Goal: Task Accomplishment & Management: Use online tool/utility

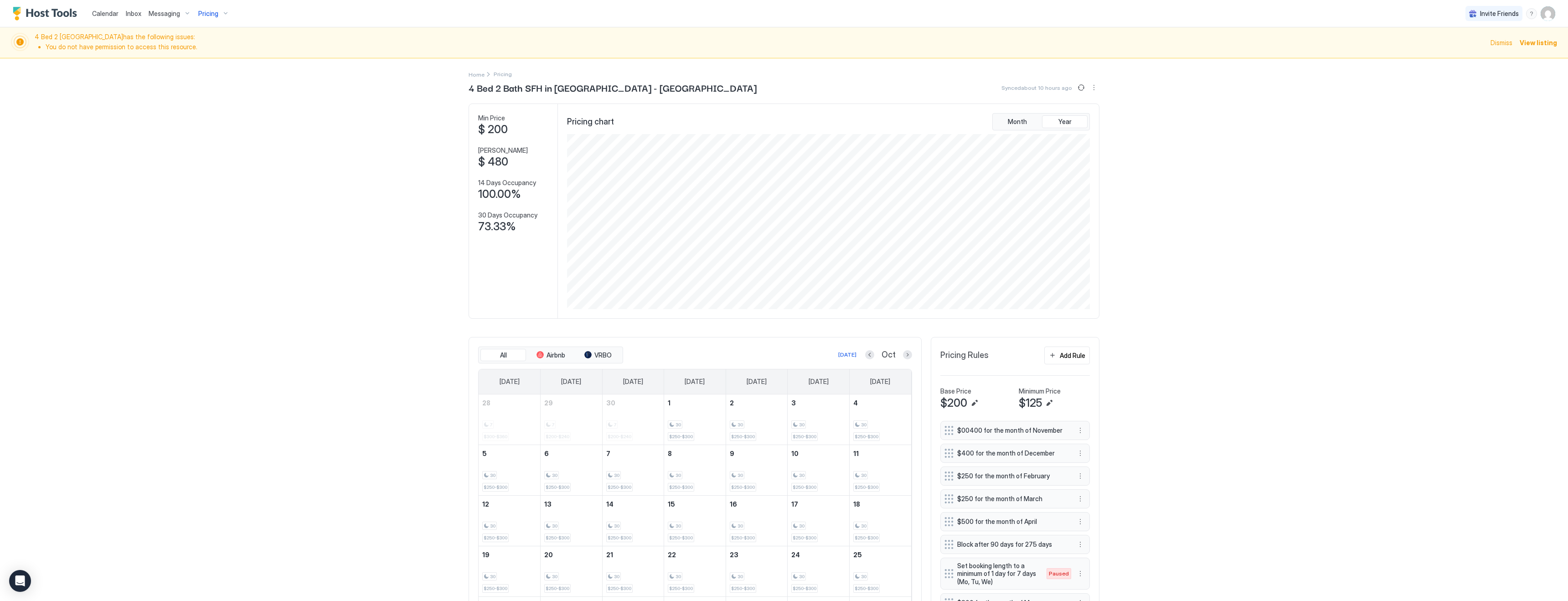
click at [198, 16] on span "Pricing" at bounding box center [208, 13] width 20 height 8
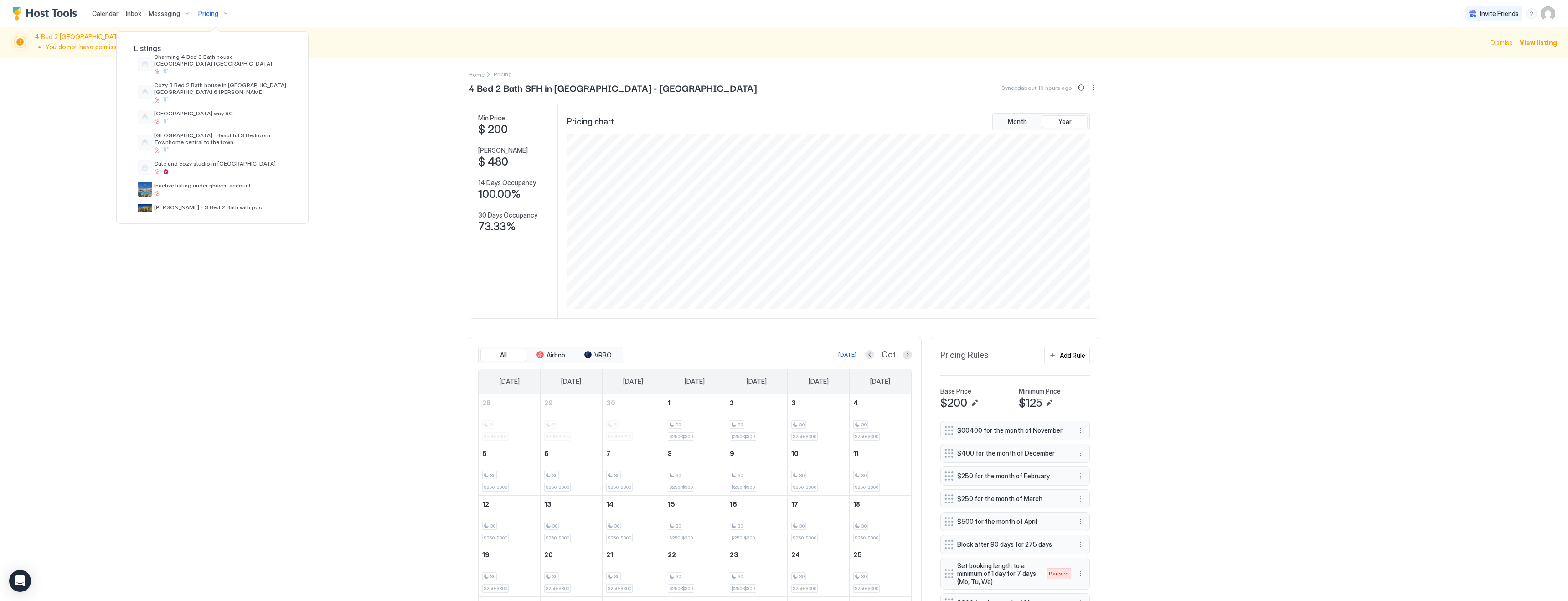
scroll to position [205, 0]
click at [222, 134] on span "[GEOGRAPHIC_DATA] · Beautiful 3 Bedroom Townhome central to the town" at bounding box center [221, 140] width 133 height 13
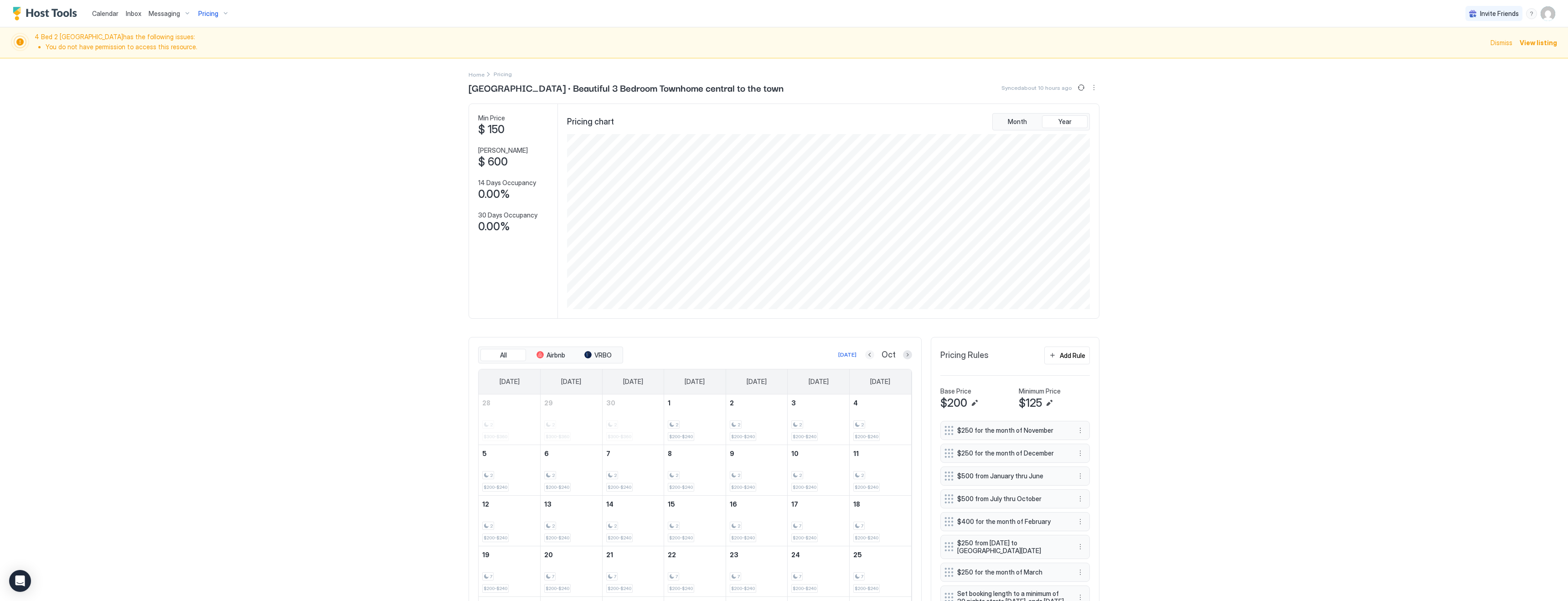
click at [870, 353] on button "Previous month" at bounding box center [870, 355] width 9 height 9
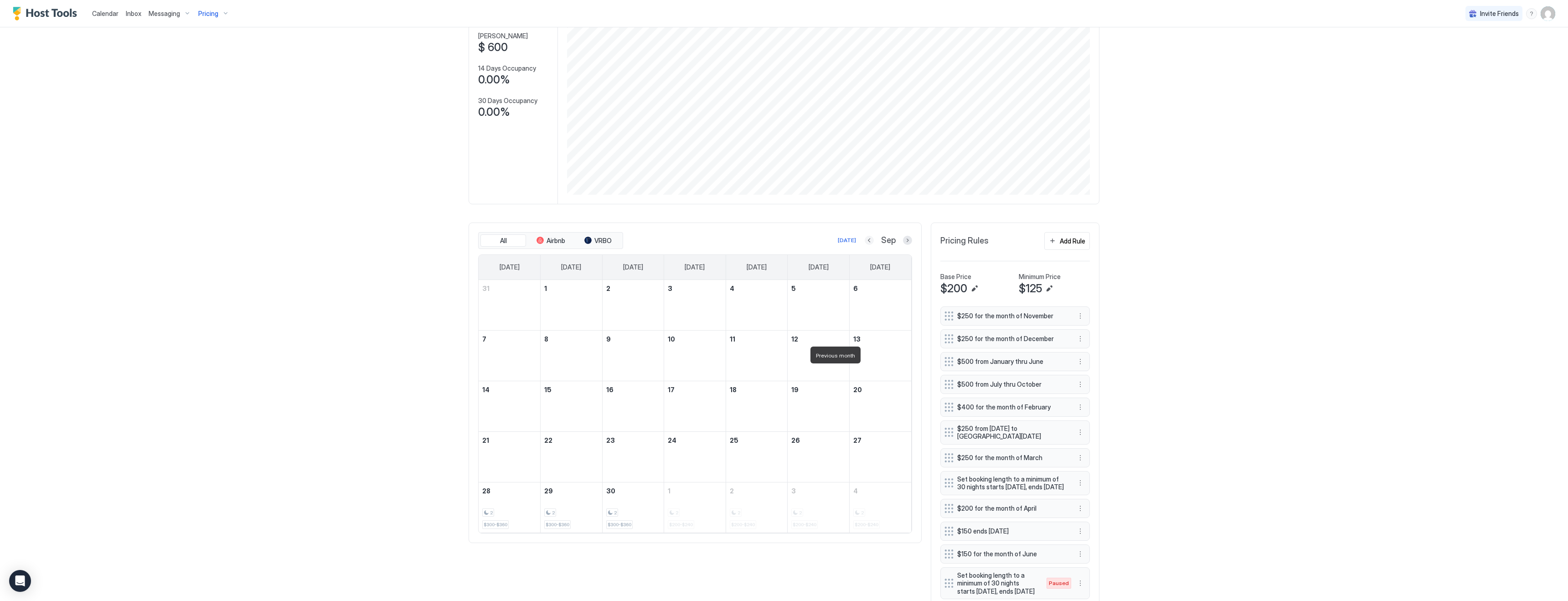
scroll to position [160, 0]
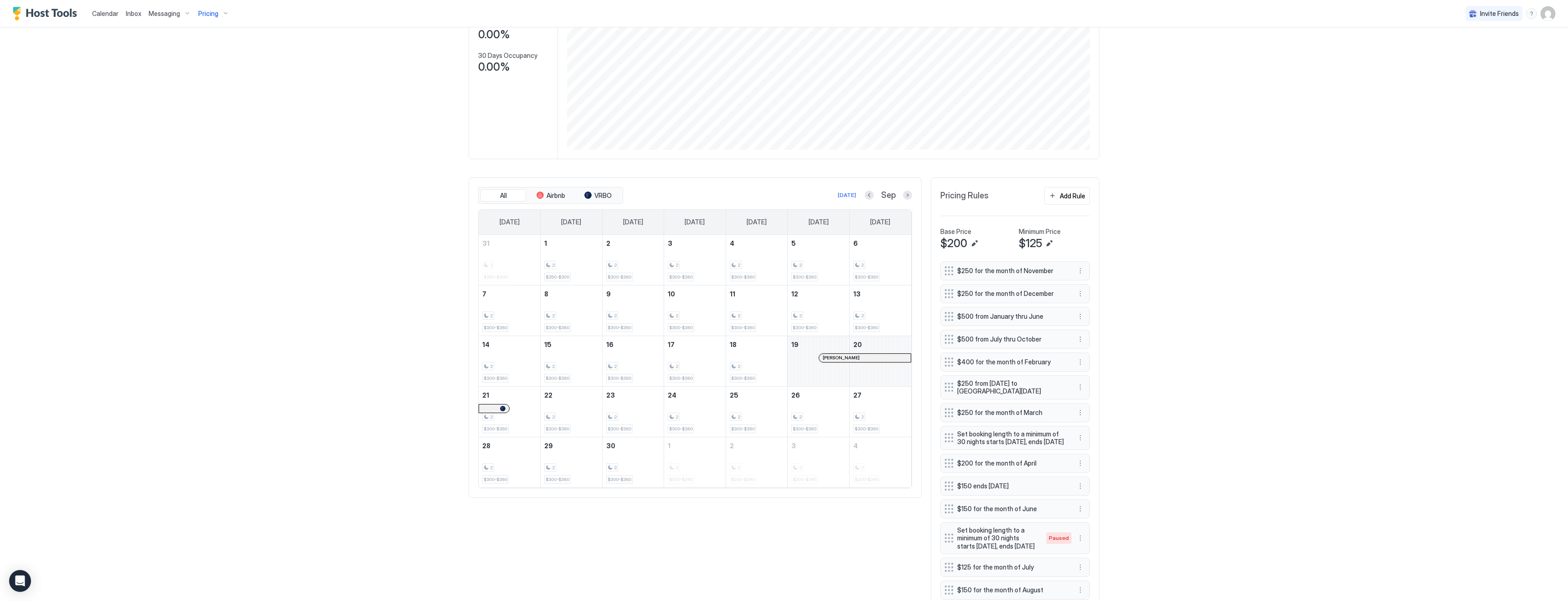
click at [853, 358] on div at bounding box center [853, 358] width 7 height 7
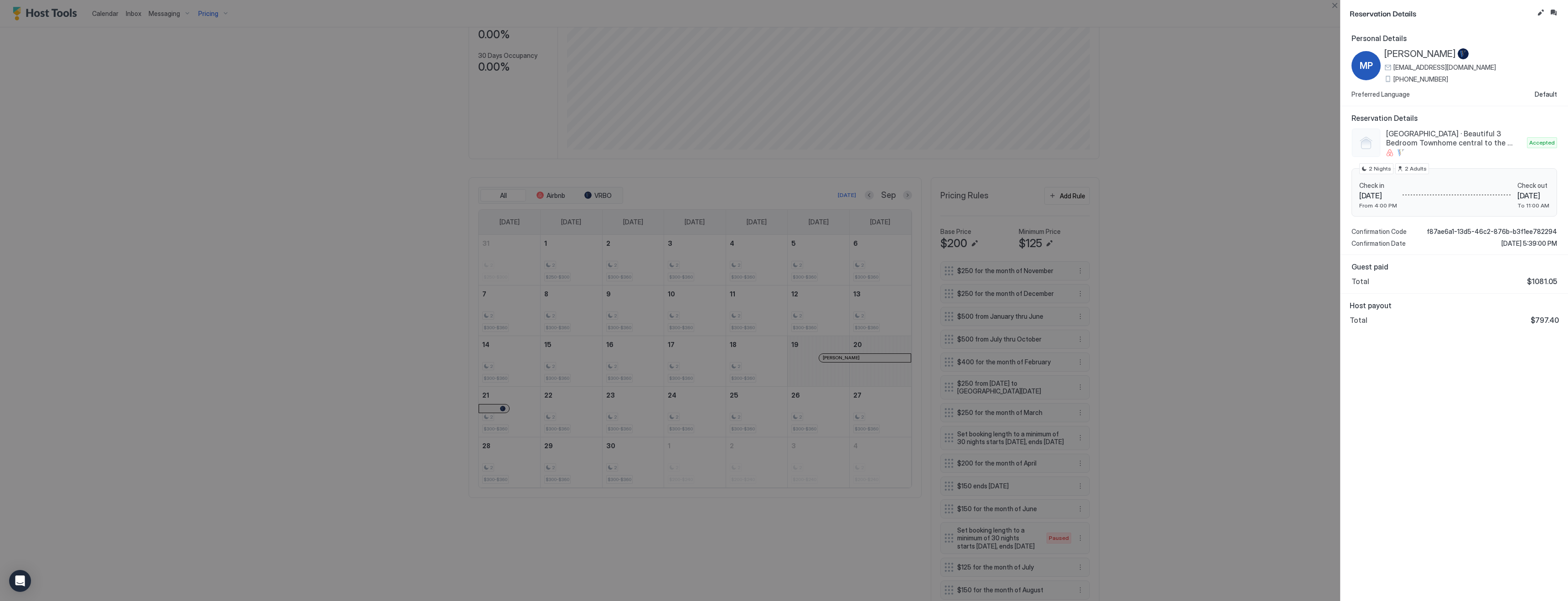
click at [831, 195] on div at bounding box center [784, 300] width 1568 height 601
click at [871, 196] on div at bounding box center [784, 300] width 1568 height 601
click at [869, 196] on div at bounding box center [784, 300] width 1568 height 601
click at [1113, 241] on div at bounding box center [784, 300] width 1568 height 601
click at [872, 198] on div at bounding box center [784, 300] width 1568 height 601
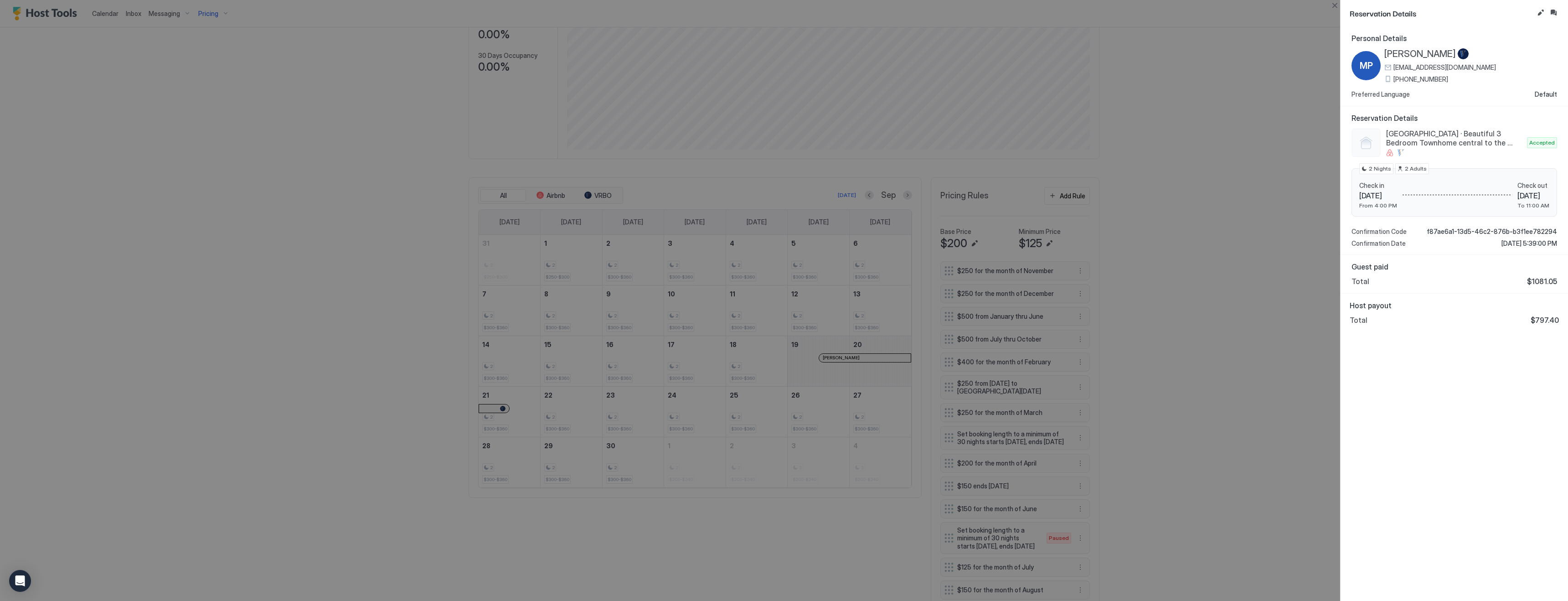
click at [868, 195] on div at bounding box center [784, 300] width 1568 height 601
click at [822, 194] on div at bounding box center [784, 300] width 1568 height 601
click at [1337, 7] on button "Close" at bounding box center [1334, 5] width 11 height 11
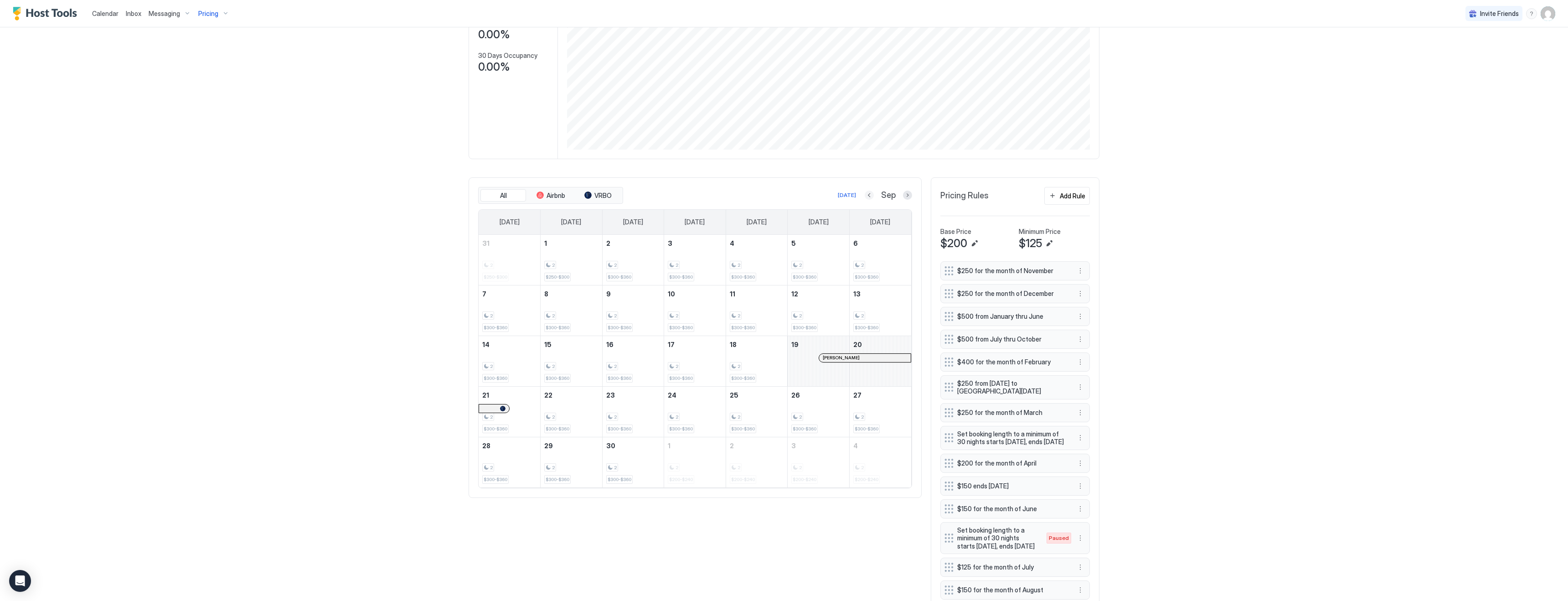
click at [869, 194] on button "Previous month" at bounding box center [869, 195] width 9 height 9
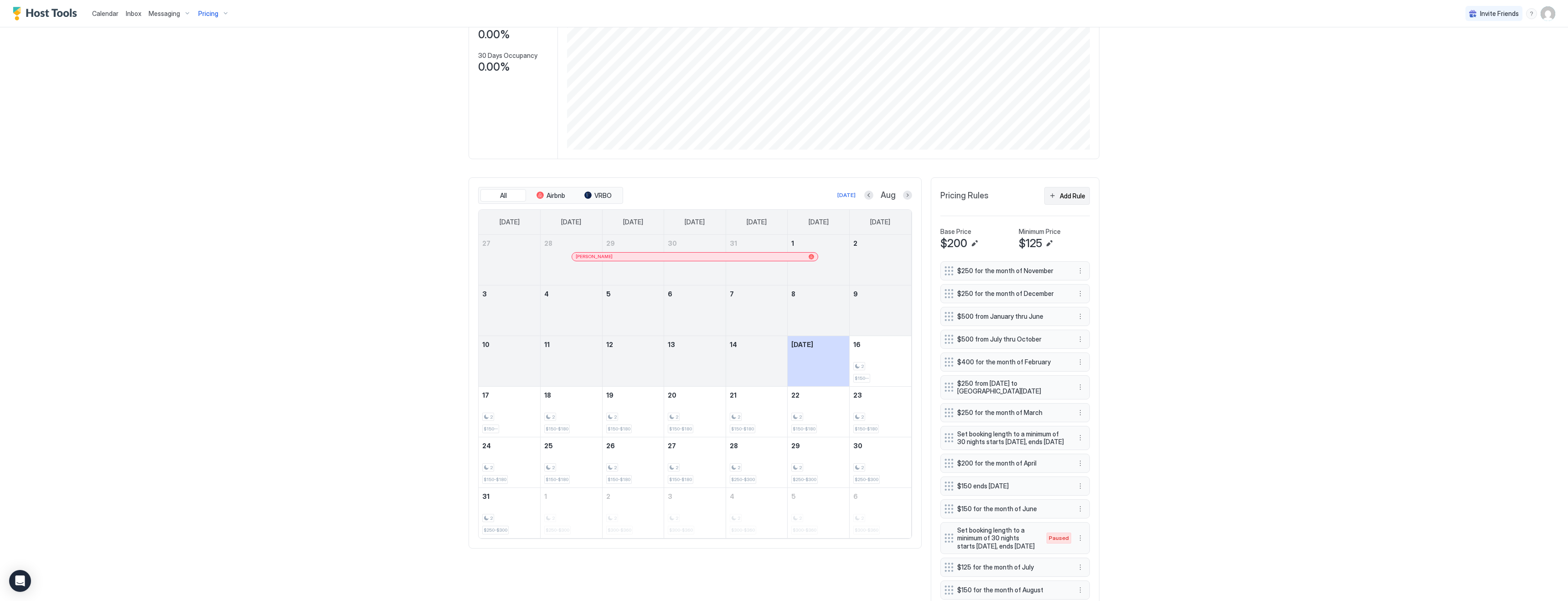
click at [1058, 194] on button "Add Rule" at bounding box center [1066, 196] width 45 height 18
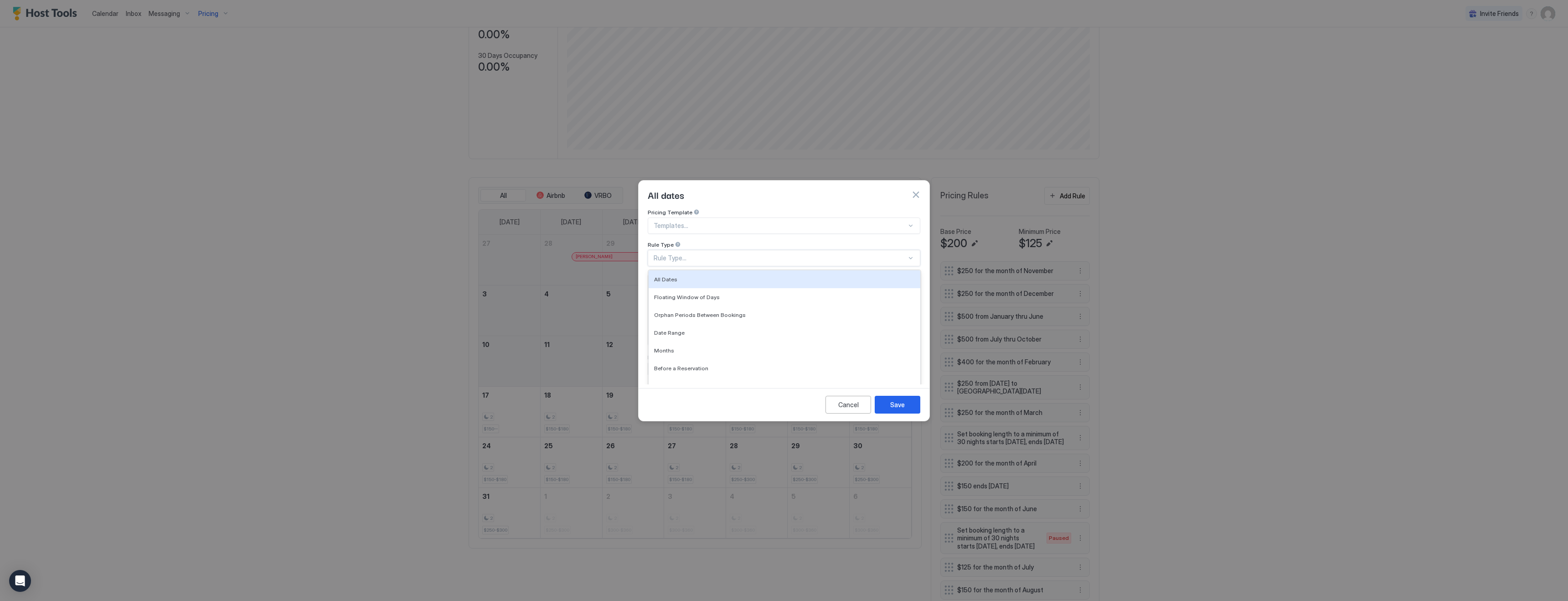
click at [730, 254] on div "Rule Type..." at bounding box center [780, 257] width 253 height 8
click at [709, 329] on div "Date Range" at bounding box center [784, 332] width 261 height 7
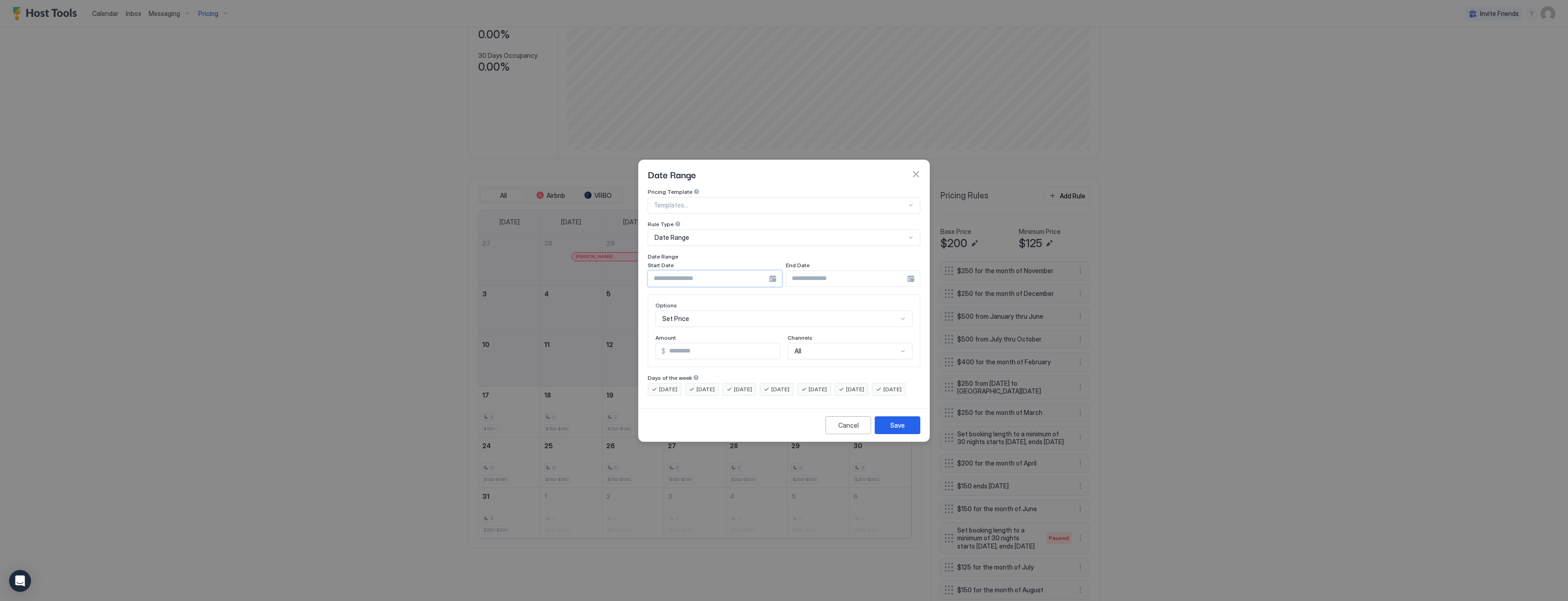
click at [702, 271] on input "Input Field" at bounding box center [708, 278] width 121 height 16
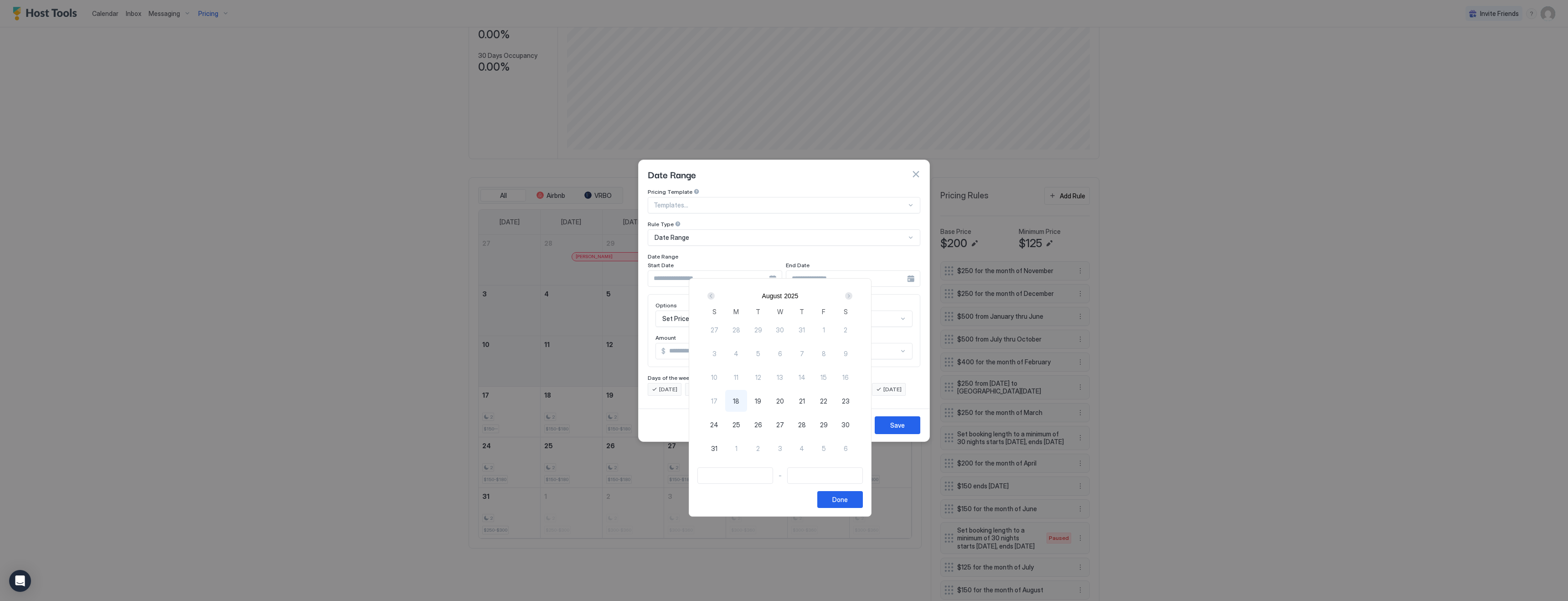
click at [806, 425] on span "28" at bounding box center [801, 424] width 7 height 10
type input "**********"
click at [853, 297] on div "Next" at bounding box center [849, 296] width 7 height 7
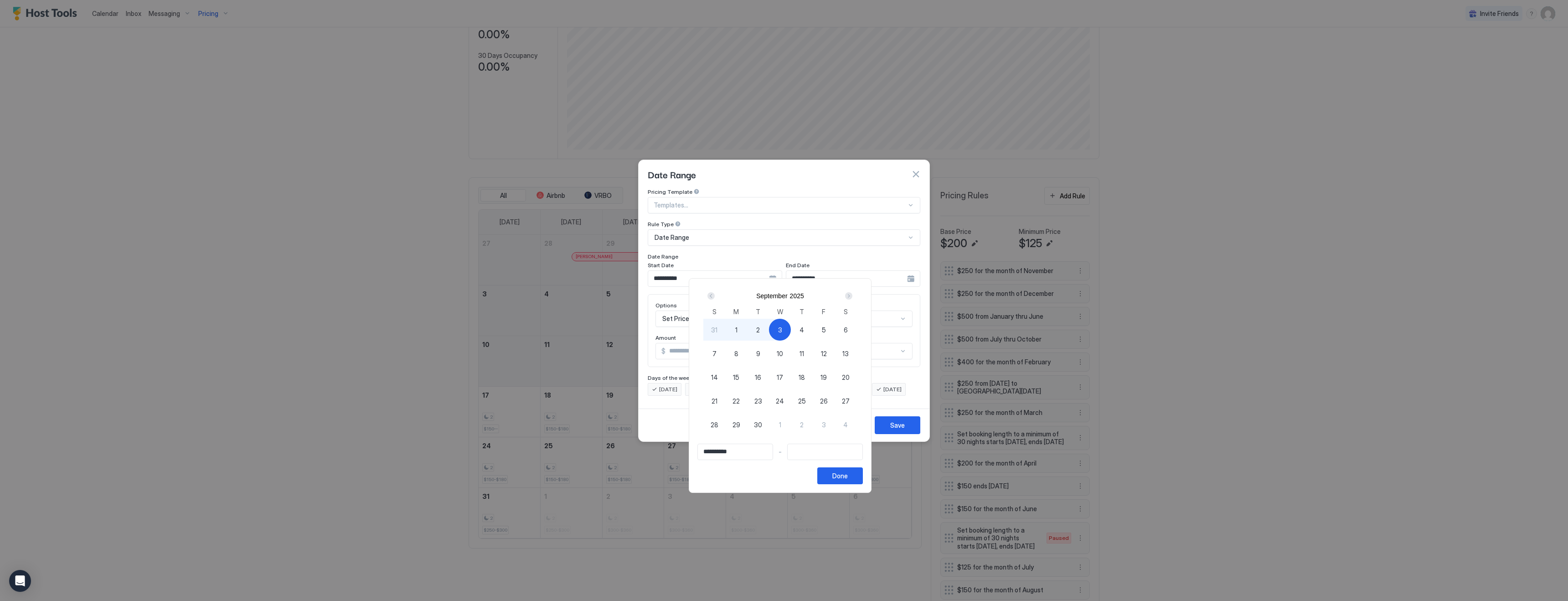
type input "**********"
click at [764, 326] on div "2" at bounding box center [758, 330] width 22 height 22
type input "**********"
click at [847, 472] on div "Done" at bounding box center [840, 476] width 16 height 10
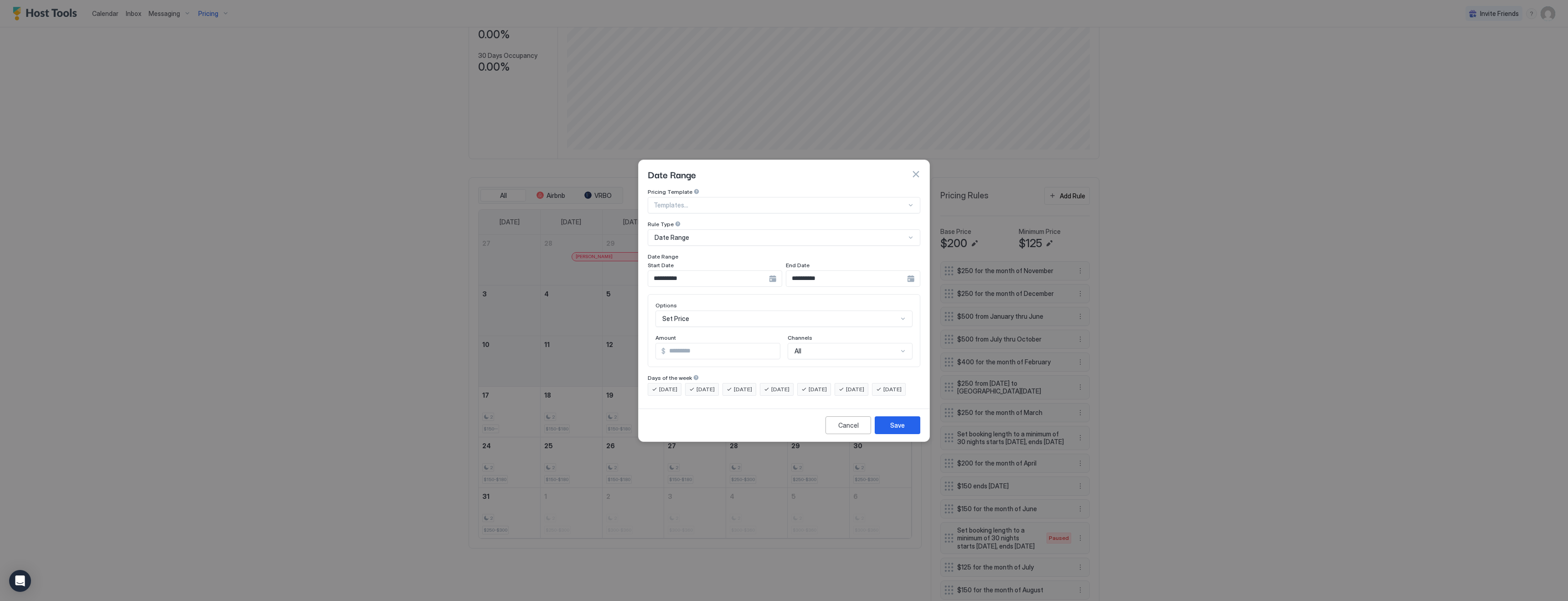
scroll to position [47, 0]
click at [696, 311] on div "Set Price" at bounding box center [784, 319] width 257 height 16
click at [694, 355] on span "Set Minimum Nights" at bounding box center [688, 358] width 53 height 7
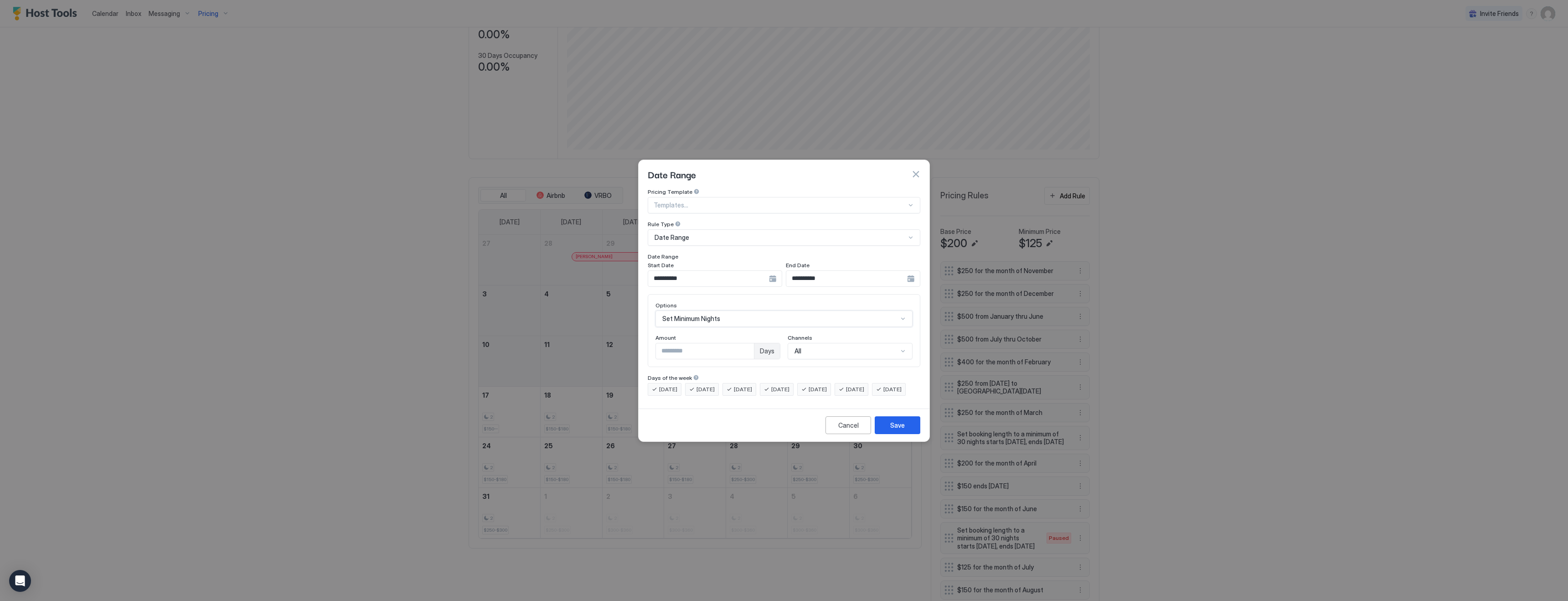
click at [694, 345] on input "*" at bounding box center [705, 351] width 98 height 16
type input "*"
click at [893, 430] on div "Save" at bounding box center [898, 425] width 15 height 10
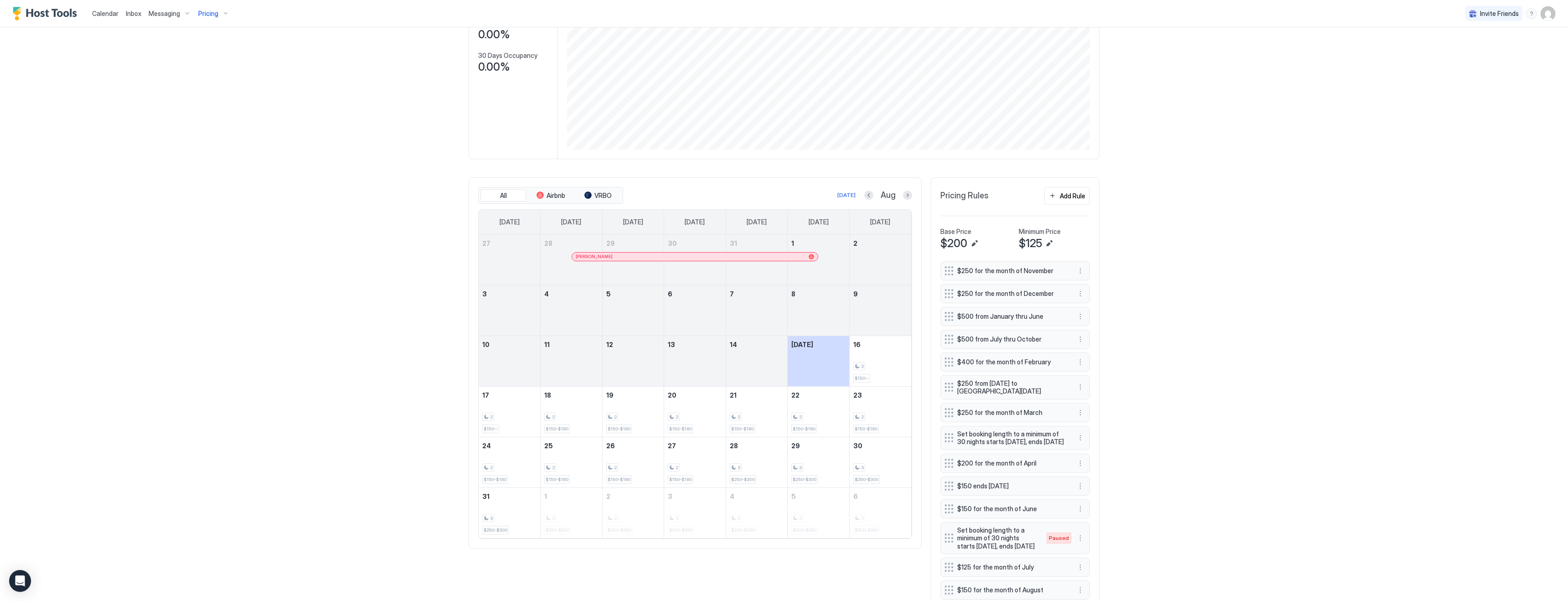
click at [173, 88] on div "Calendar Inbox Messaging Pricing Invite Friends KG 4 Bed 2 Bath [GEOGRAPHIC_DAT…" at bounding box center [784, 300] width 1568 height 601
